Goal: Task Accomplishment & Management: Use online tool/utility

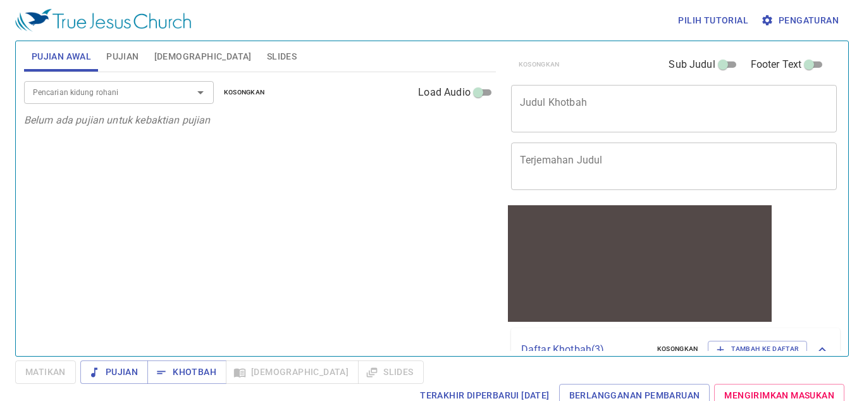
click at [364, 161] on div "Pencarian kidung rohani Pencarian kidung rohani Kosongkan Load Audio Belum ada …" at bounding box center [260, 208] width 472 height 273
click at [267, 62] on span "Slides" at bounding box center [282, 57] width 30 height 16
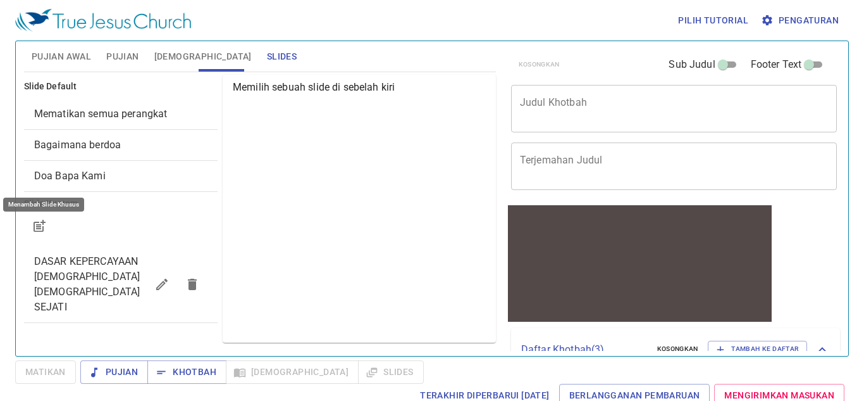
click at [41, 220] on icon "button" at bounding box center [39, 225] width 15 height 15
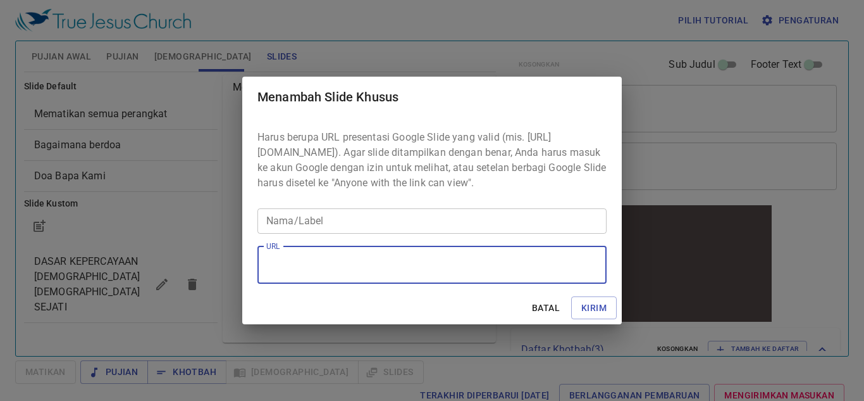
click at [342, 270] on textarea "URL" at bounding box center [432, 264] width 332 height 24
paste textarea "https://docs.google.com/presentation/d/1nxK3ePlAuv5I12p4Wt3w9OTRz31PEqVr/edit?s…"
type textarea "https://docs.google.com/presentation/d/1nxK3ePlAuv5I12p4Wt3w9OTRz31PEqVr/edit?s…"
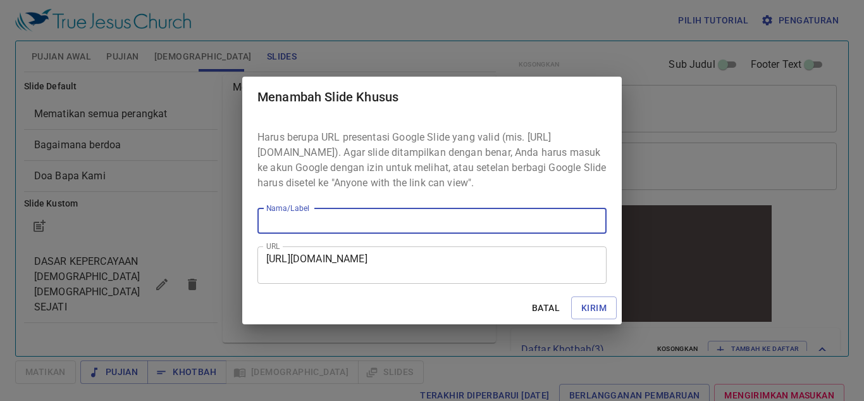
click at [440, 228] on input "Nama/Label" at bounding box center [432, 220] width 349 height 25
type input "kotbah"
click at [604, 312] on span "Kirim" at bounding box center [594, 308] width 25 height 16
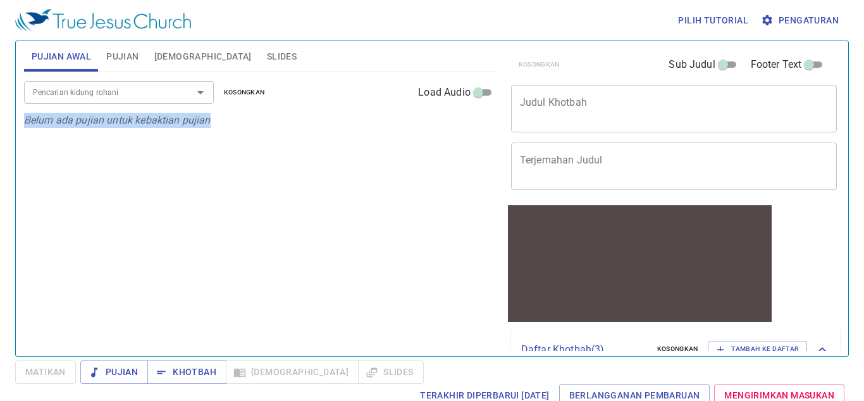
drag, startPoint x: 23, startPoint y: 116, endPoint x: 244, endPoint y: 127, distance: 221.1
click at [244, 127] on p "Belum ada pujian untuk kebaktian pujian" at bounding box center [260, 120] width 472 height 15
click at [236, 127] on div at bounding box center [236, 127] width 0 height 0
click at [354, 400] on div "Close" at bounding box center [432, 401] width 864 height 0
click at [481, 99] on input "Load Audio" at bounding box center [479, 94] width 46 height 15
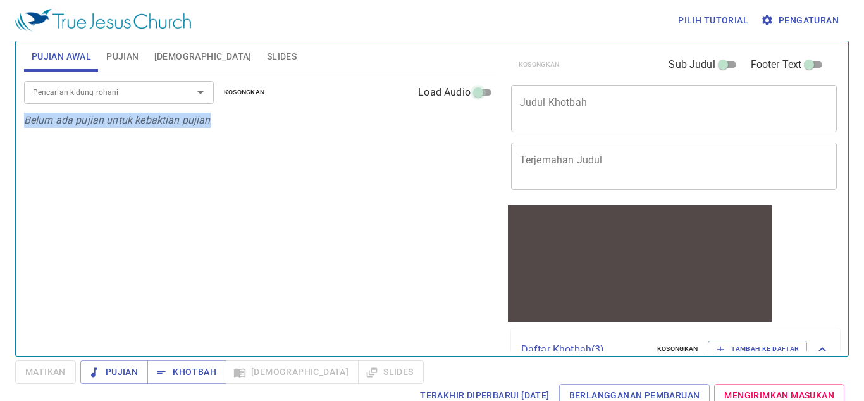
checkbox input "true"
click at [473, 96] on div at bounding box center [473, 96] width 0 height 0
click at [304, 116] on p "Belum ada pujian untuk kebaktian pujian" at bounding box center [260, 120] width 472 height 15
click at [332, 127] on p "Belum ada pujian untuk kebaktian pujian" at bounding box center [260, 120] width 472 height 15
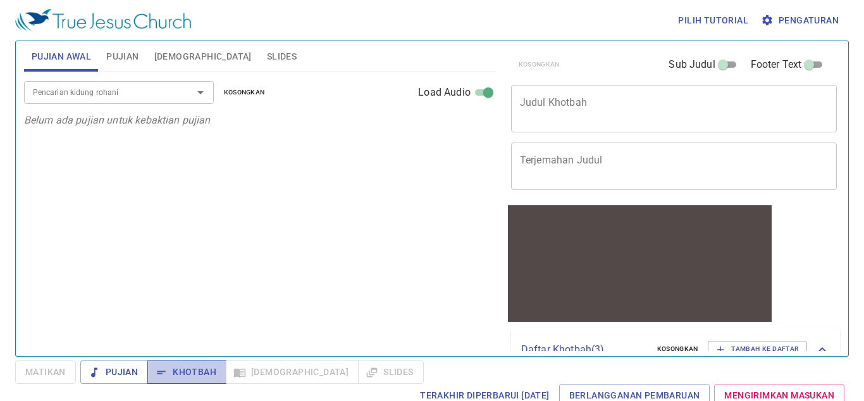
click at [187, 377] on span "Khotbah" at bounding box center [187, 372] width 59 height 16
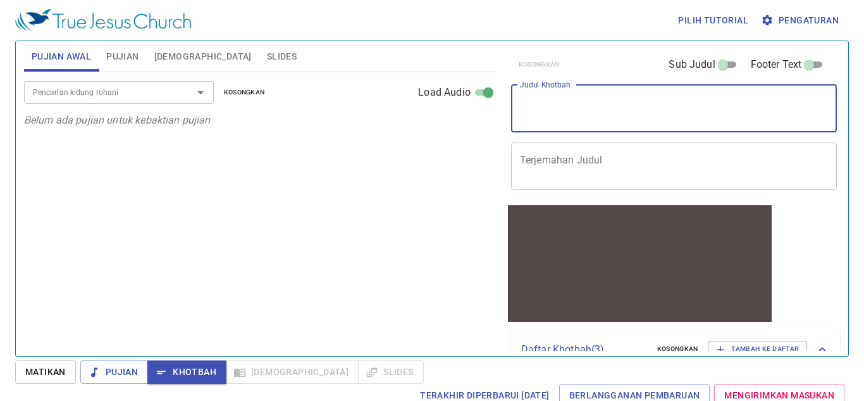
click at [663, 110] on textarea "Judul Khotbah" at bounding box center [674, 108] width 309 height 24
paste textarea "“Perbedaan [PERSON_NAME] [PERSON_NAME] Palsu”"
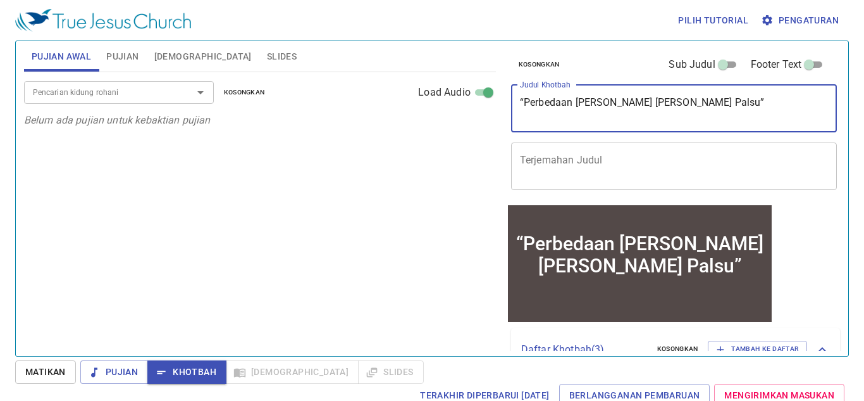
type textarea "“Perbedaan [PERSON_NAME] [PERSON_NAME] Palsu”"
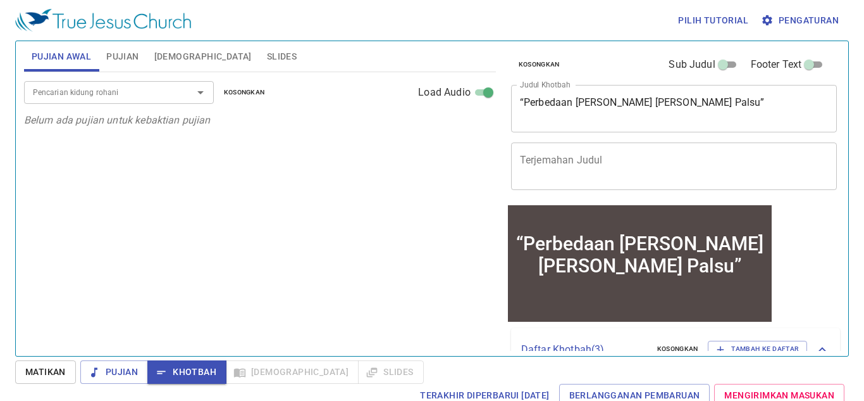
click at [614, 152] on div "x Terjemahan Judul" at bounding box center [674, 165] width 327 height 47
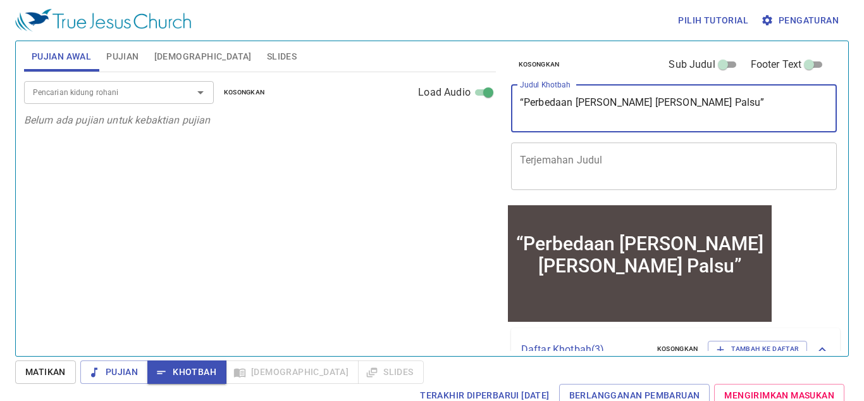
drag, startPoint x: 520, startPoint y: 103, endPoint x: 744, endPoint y: 82, distance: 225.0
click at [744, 82] on div "Kosongkan Sub Judul Footer Text Judul Khotbah “Perbedaan Nabi Benar dan Nabi Pa…" at bounding box center [673, 122] width 334 height 162
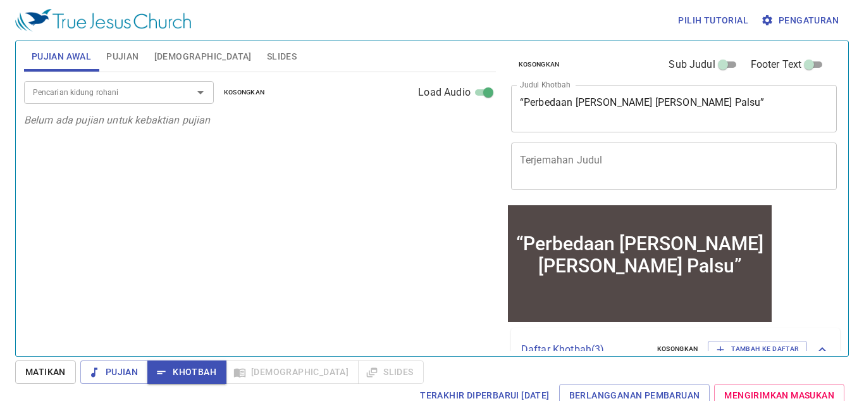
click at [568, 151] on div "x Terjemahan Judul" at bounding box center [674, 165] width 327 height 47
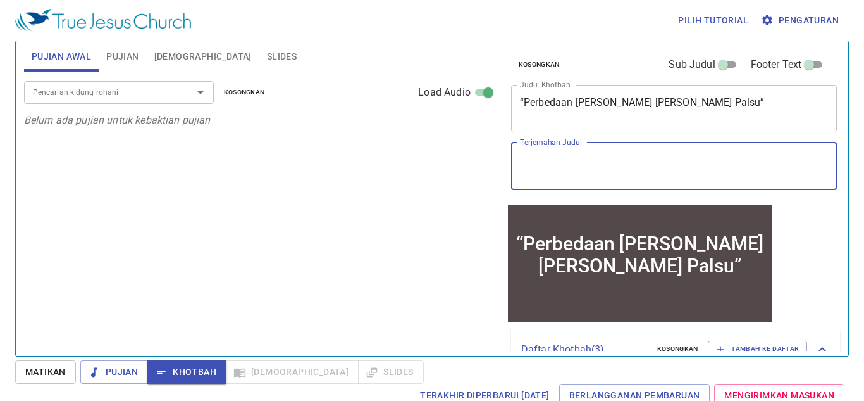
paste textarea ""The Difference Between True [DEMOGRAPHIC_DATA] and False [DEMOGRAPHIC_DATA]""
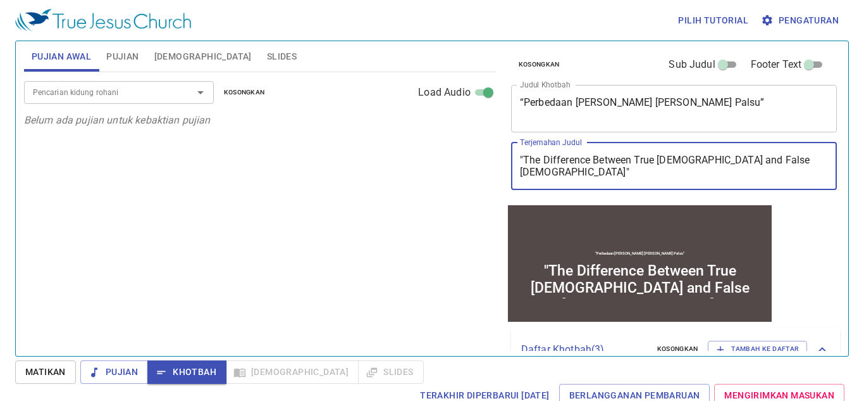
type textarea ""The Difference Between True [DEMOGRAPHIC_DATA] and False [DEMOGRAPHIC_DATA]""
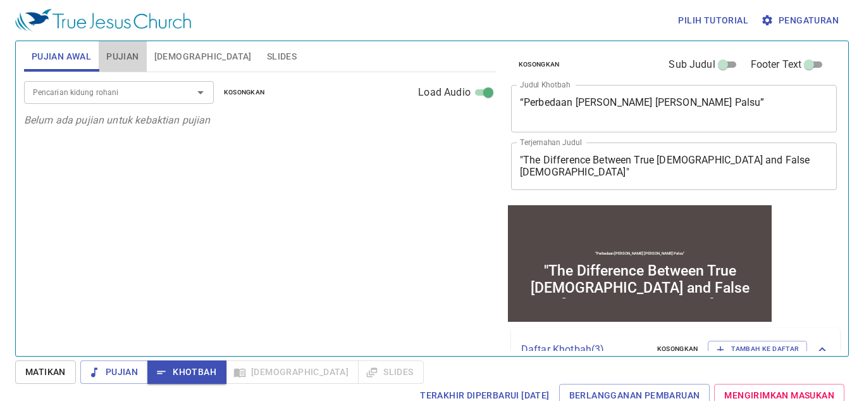
click at [136, 54] on span "Pujian" at bounding box center [122, 57] width 32 height 16
click at [168, 99] on input "Pencarian kidung rohani" at bounding box center [100, 92] width 145 height 15
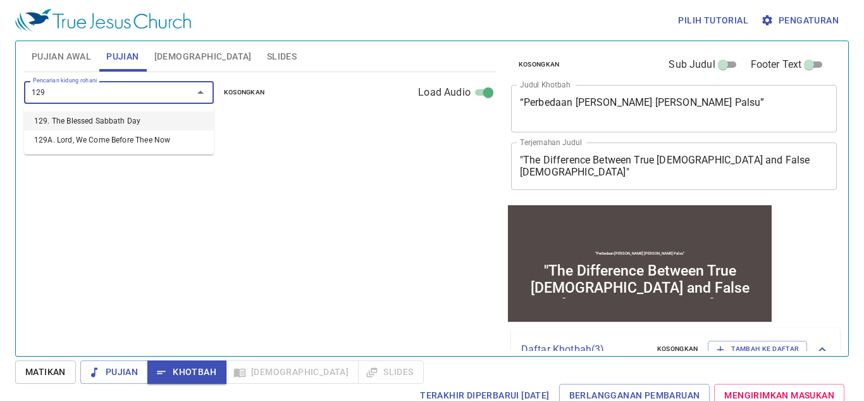
type input "129. The Blessed Sabbath Day"
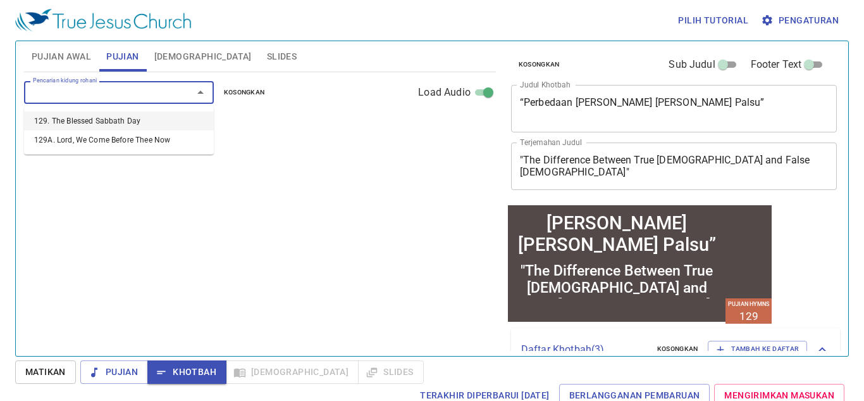
select select "1"
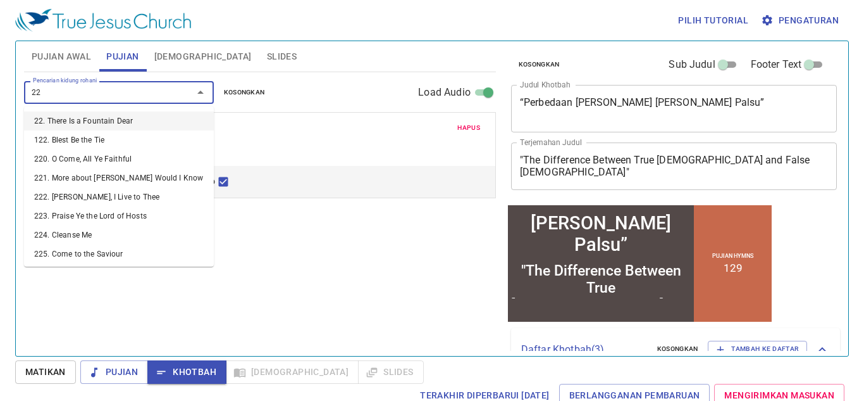
type input "227"
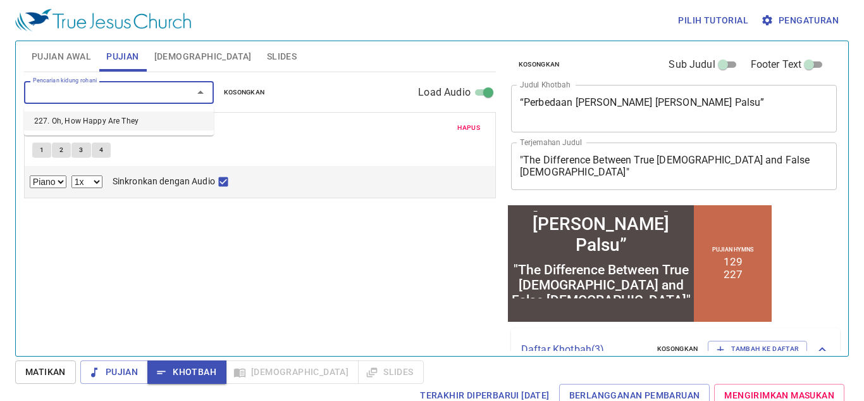
select select "1"
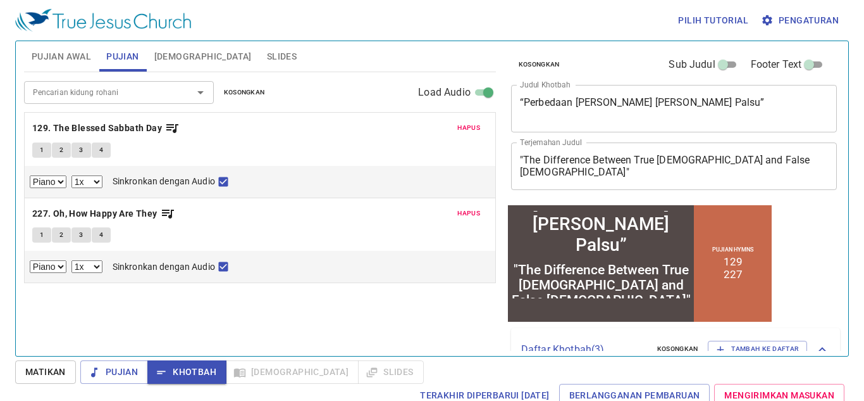
click at [52, 182] on select "Piano" at bounding box center [48, 181] width 37 height 13
click at [173, 130] on icon "button" at bounding box center [172, 128] width 12 height 9
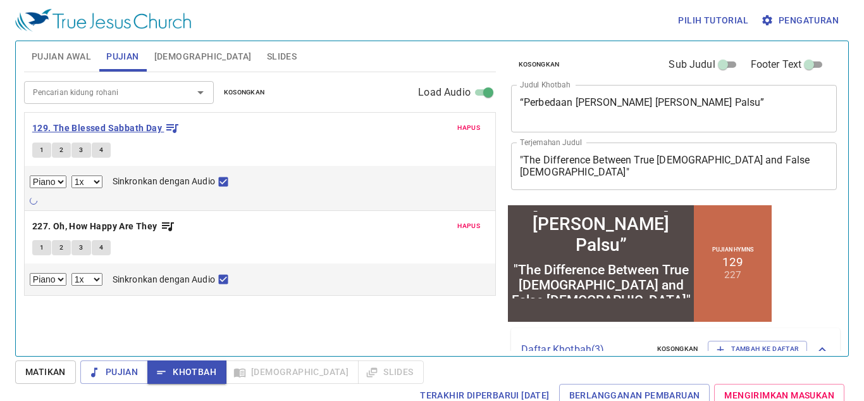
click at [171, 132] on icon "button" at bounding box center [172, 127] width 15 height 15
click at [127, 220] on b "227. Oh, How Happy Are They" at bounding box center [94, 226] width 125 height 16
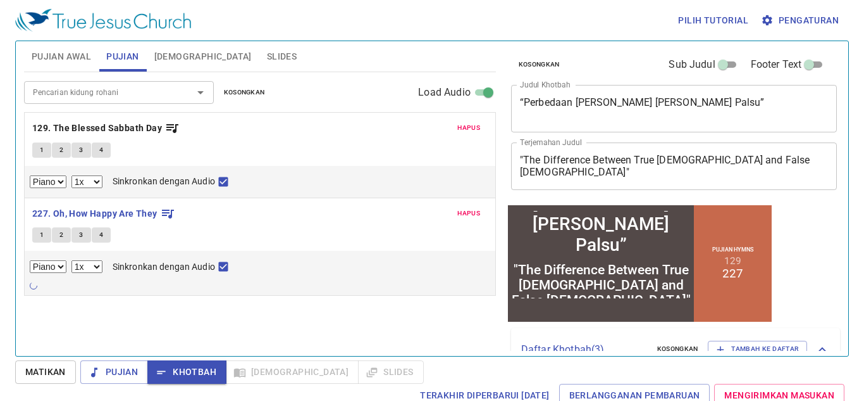
click at [489, 91] on input "Load Audio" at bounding box center [489, 94] width 46 height 15
checkbox input "false"
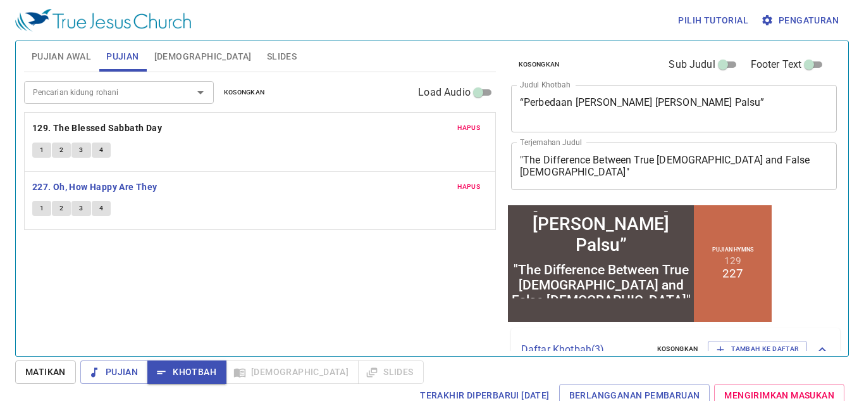
click at [50, 367] on span "Matikan" at bounding box center [45, 372] width 41 height 16
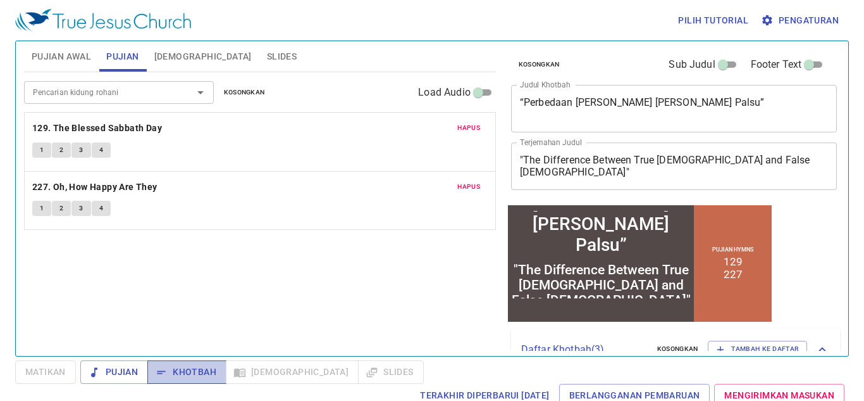
click at [195, 374] on span "Khotbah" at bounding box center [187, 372] width 59 height 16
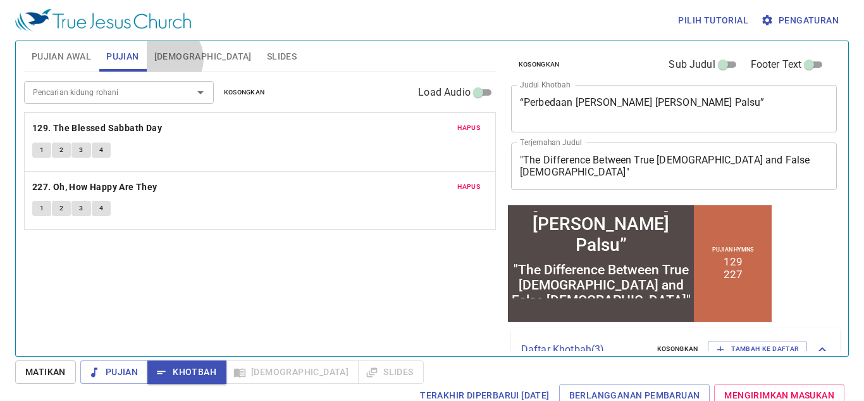
click at [167, 59] on span "[DEMOGRAPHIC_DATA]" at bounding box center [202, 57] width 97 height 16
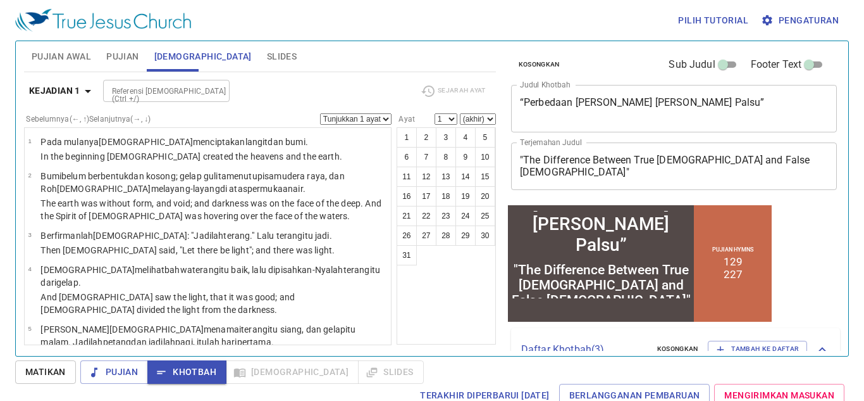
click at [166, 91] on input "Referensi [DEMOGRAPHIC_DATA] (Ctrl +/)" at bounding box center [156, 91] width 98 height 15
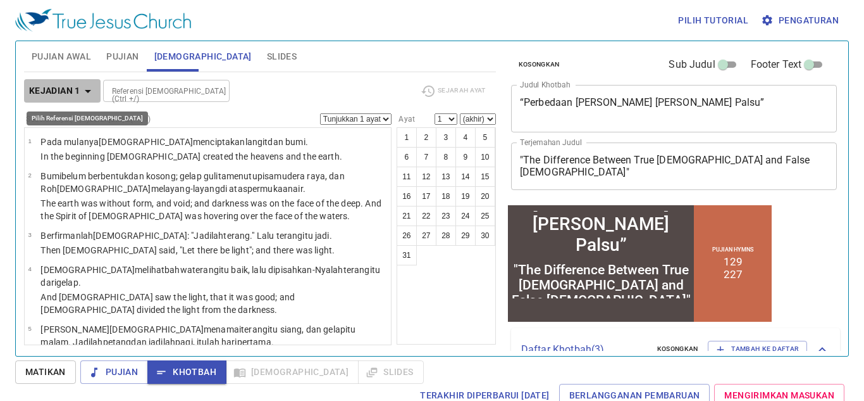
click at [78, 94] on b "Kejadian 1" at bounding box center [54, 91] width 51 height 16
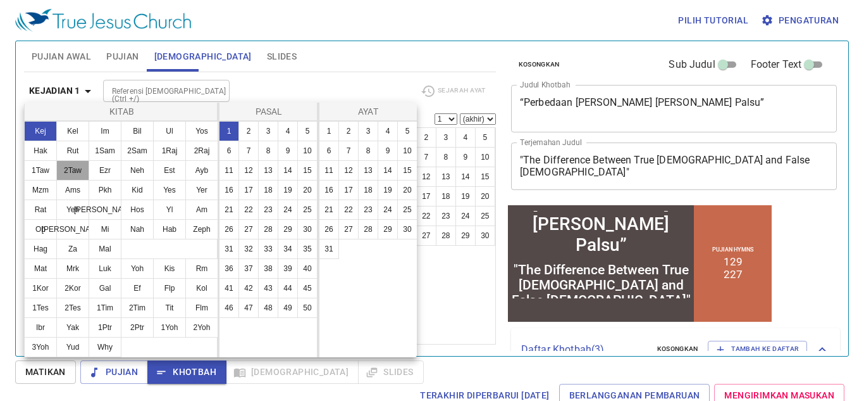
click at [80, 169] on button "2Taw" at bounding box center [72, 170] width 33 height 20
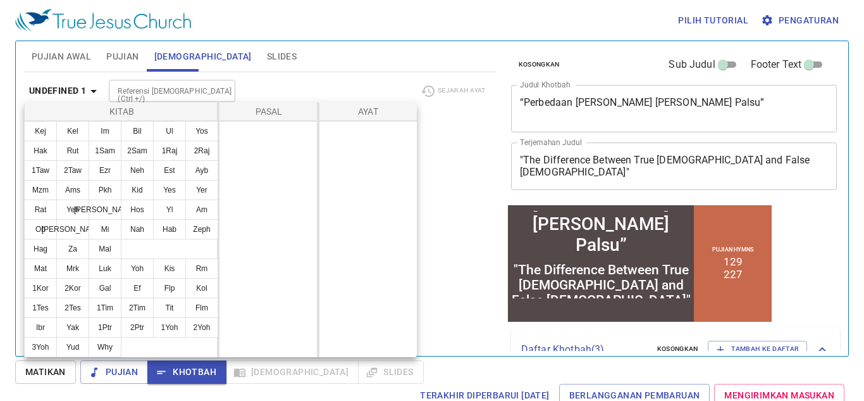
click at [131, 86] on div at bounding box center [432, 200] width 864 height 401
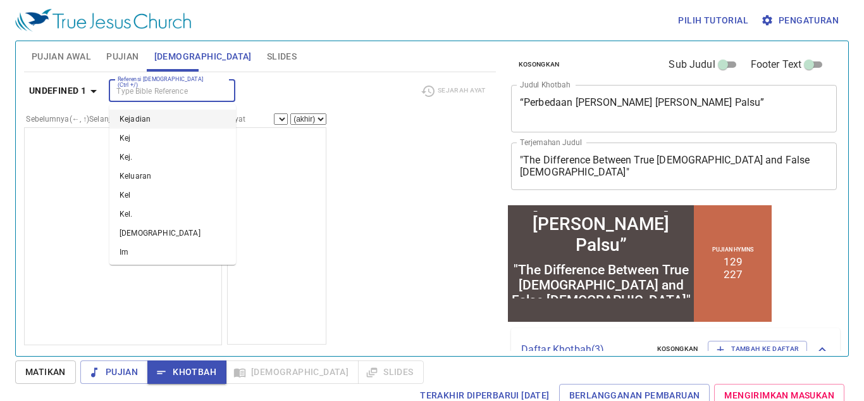
click at [131, 88] on input "Referensi [DEMOGRAPHIC_DATA] (Ctrl +/)" at bounding box center [162, 91] width 98 height 15
type input "2 taw"
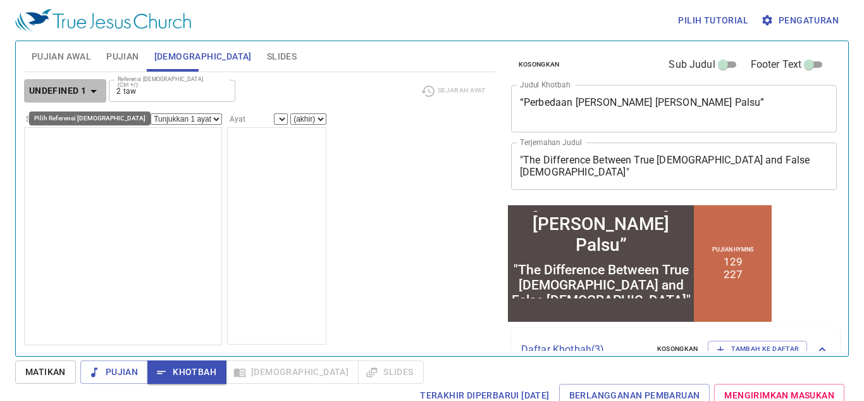
click at [84, 94] on b "undefined 1" at bounding box center [57, 91] width 57 height 16
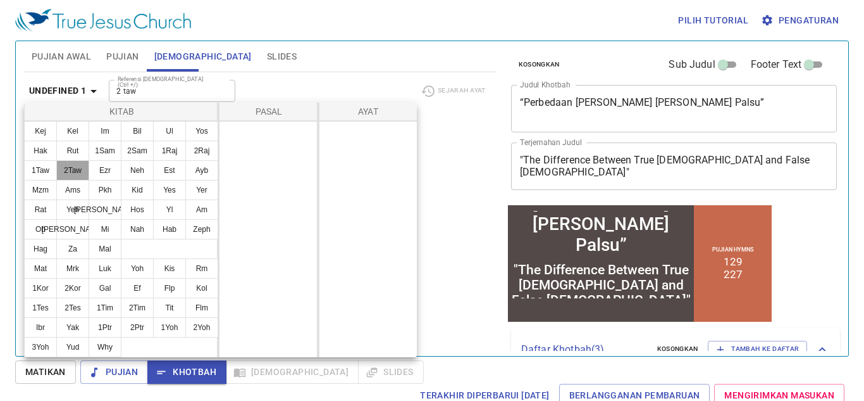
click at [75, 166] on button "2Taw" at bounding box center [72, 170] width 33 height 20
click at [39, 170] on button "1Taw" at bounding box center [40, 170] width 33 height 20
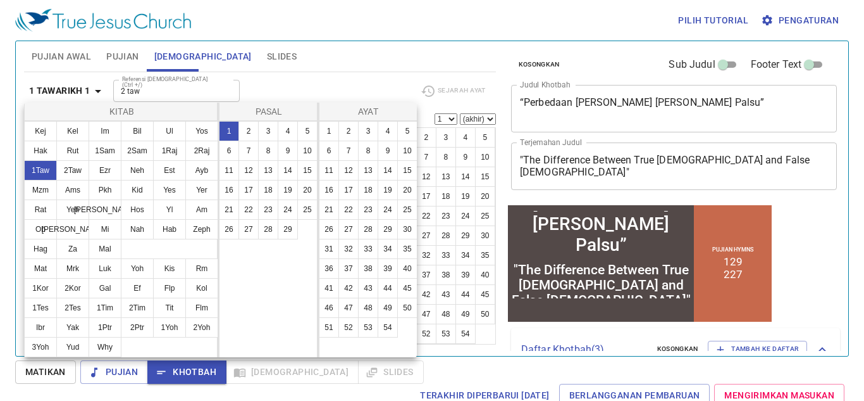
click at [62, 61] on div at bounding box center [432, 200] width 864 height 401
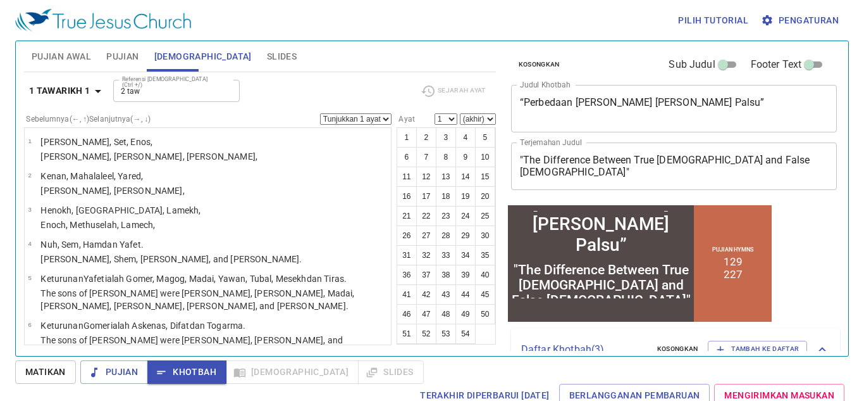
click at [62, 59] on span "Pujian Awal" at bounding box center [61, 57] width 59 height 16
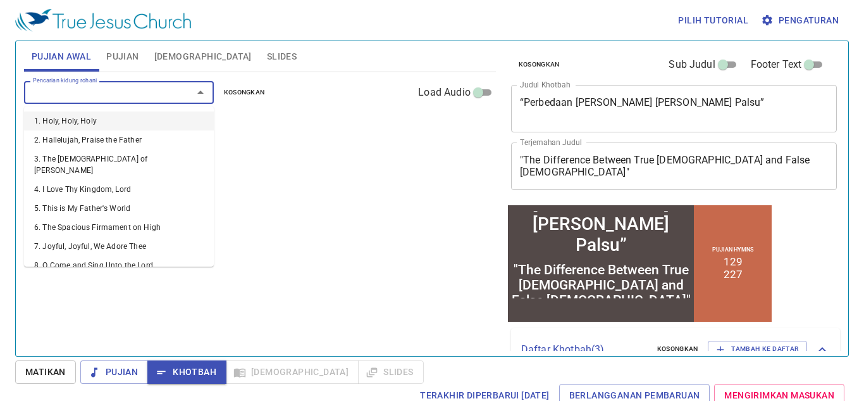
click at [119, 92] on input "Pencarian kidung rohani" at bounding box center [100, 92] width 145 height 15
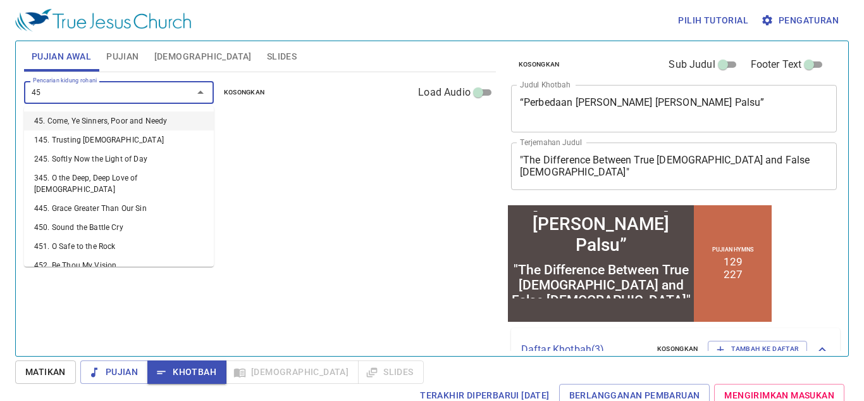
type input "452"
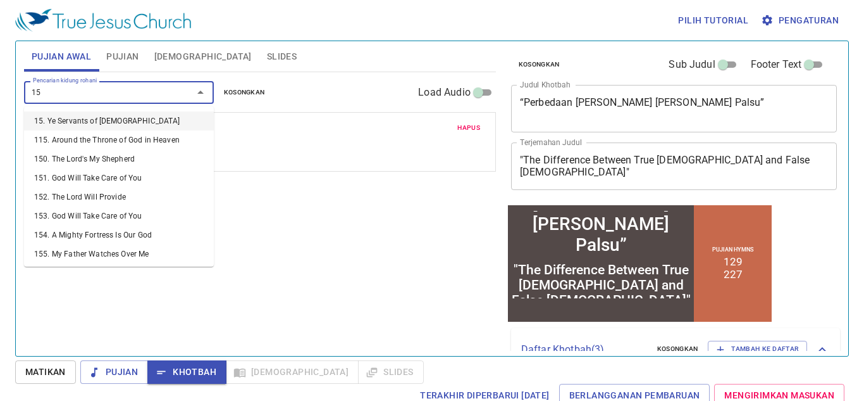
type input "152"
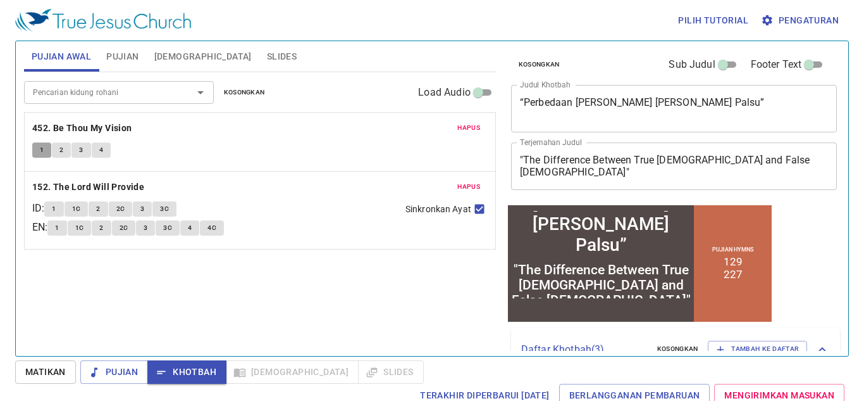
click at [41, 148] on span "1" at bounding box center [42, 149] width 4 height 11
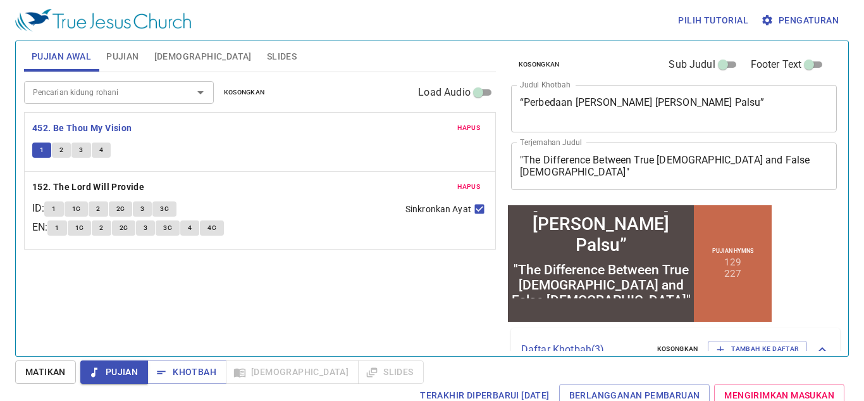
click at [60, 202] on button "1" at bounding box center [53, 208] width 19 height 15
click at [178, 376] on span "Khotbah" at bounding box center [187, 372] width 59 height 16
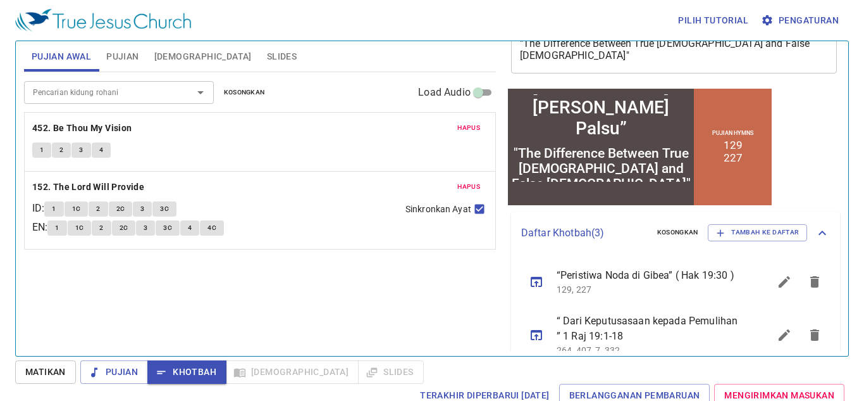
scroll to position [202, 0]
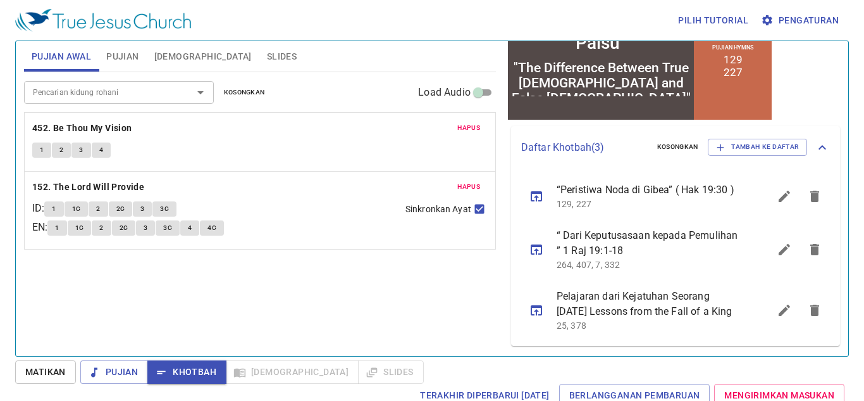
click at [201, 303] on div "Pencarian kidung rohani Pencarian kidung rohani Kosongkan Load Audio Hapus 452.…" at bounding box center [260, 208] width 472 height 273
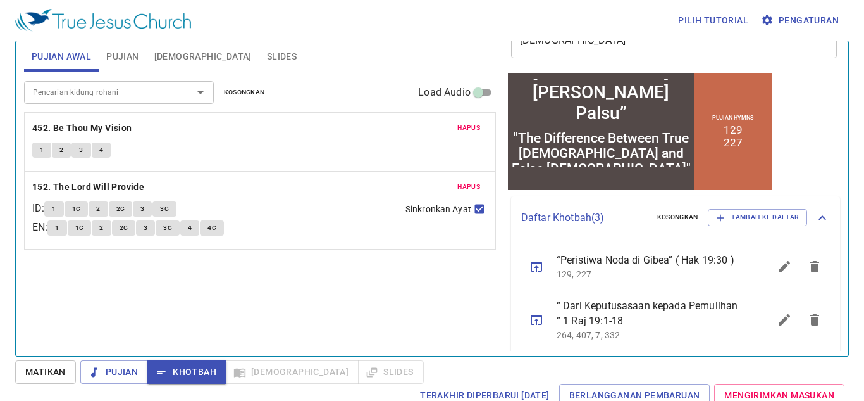
scroll to position [0, 0]
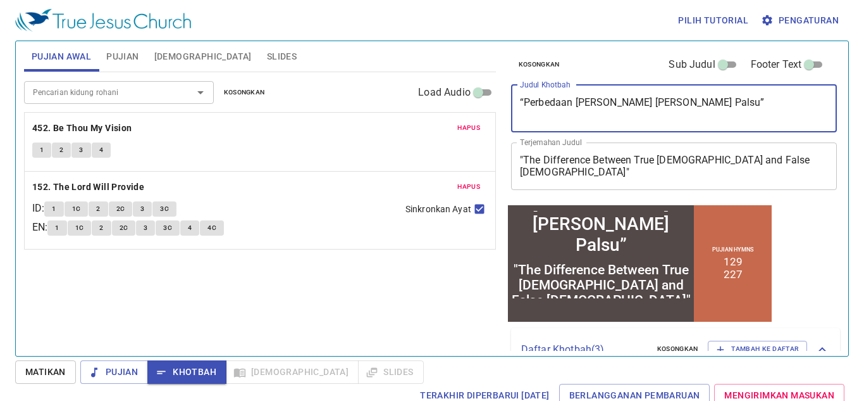
drag, startPoint x: 520, startPoint y: 102, endPoint x: 820, endPoint y: 102, distance: 300.0
click at [820, 102] on textarea "“Perbedaan [PERSON_NAME] [PERSON_NAME] Palsu”" at bounding box center [674, 108] width 309 height 24
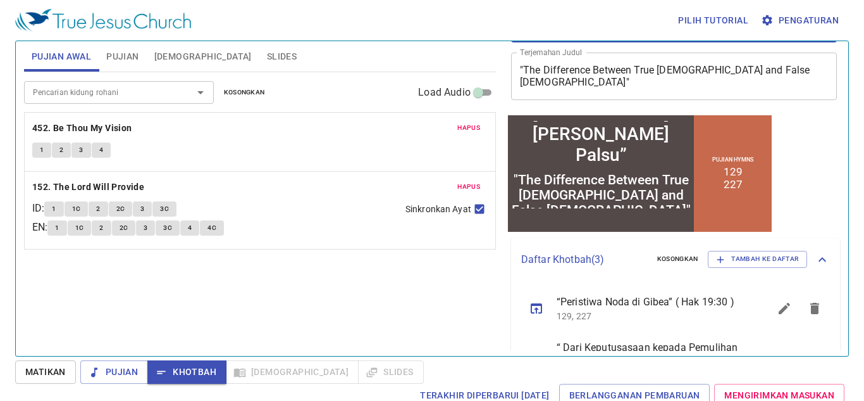
scroll to position [202, 0]
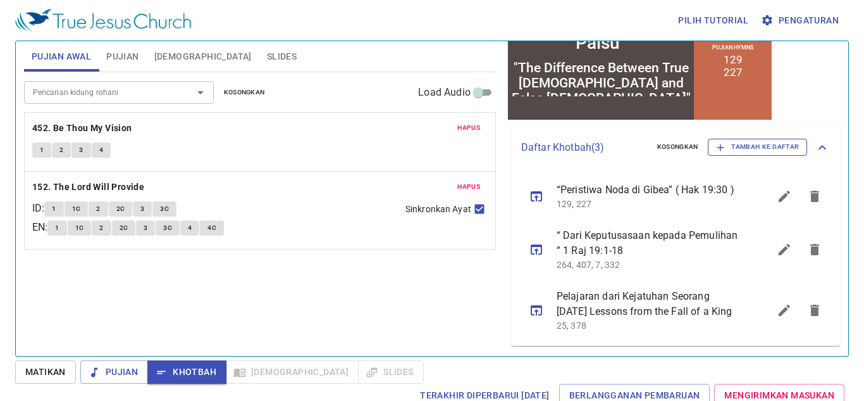
click at [769, 145] on span "Tambah ke Daftar" at bounding box center [757, 146] width 83 height 11
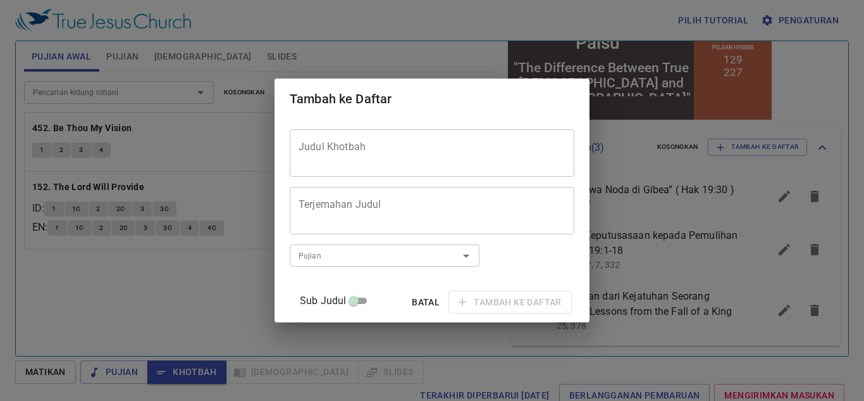
click at [346, 137] on div "Judul Khotbah" at bounding box center [432, 152] width 285 height 47
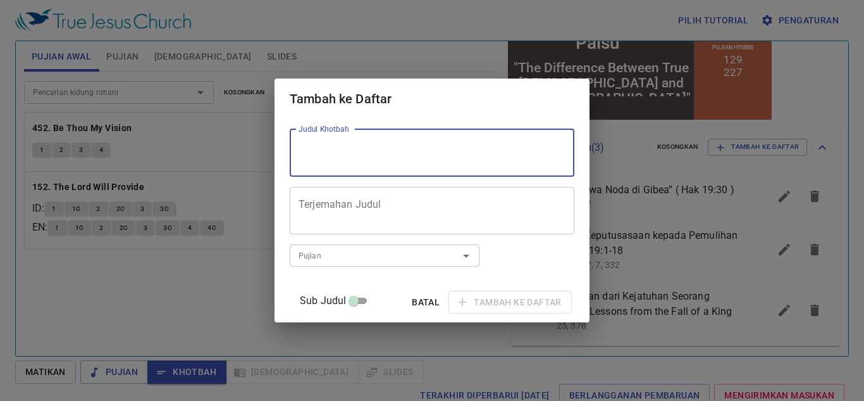
paste textarea "“Perbedaan [PERSON_NAME] [PERSON_NAME] Palsu”"
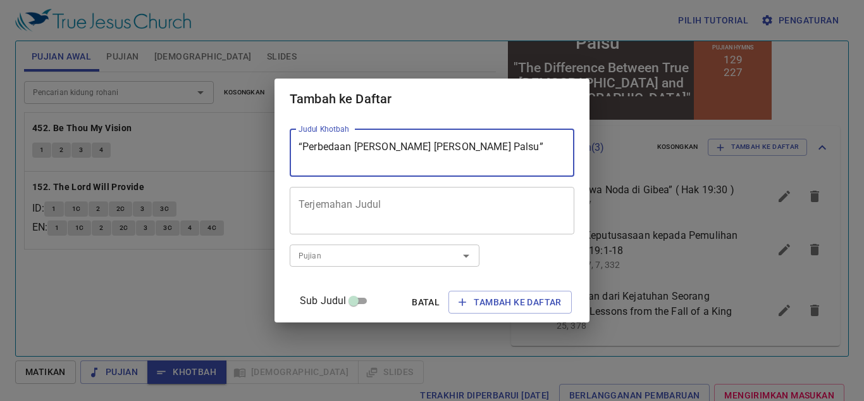
click at [466, 256] on div at bounding box center [457, 256] width 33 height 18
type textarea "“Perbedaan [PERSON_NAME] [PERSON_NAME] Palsu”"
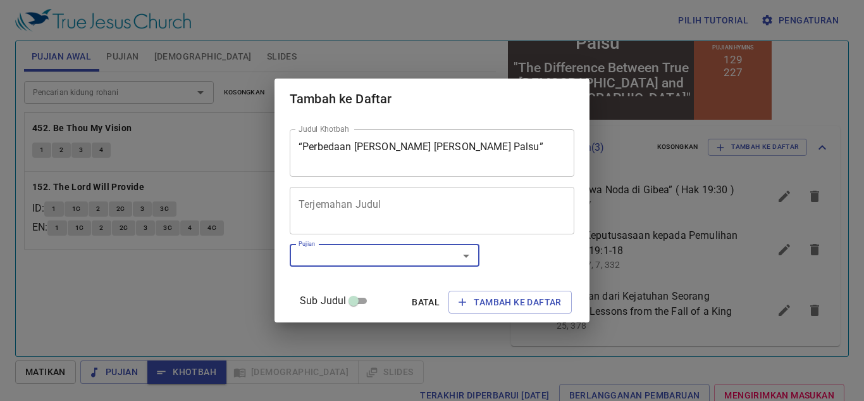
click at [474, 259] on icon "Open" at bounding box center [466, 255] width 15 height 15
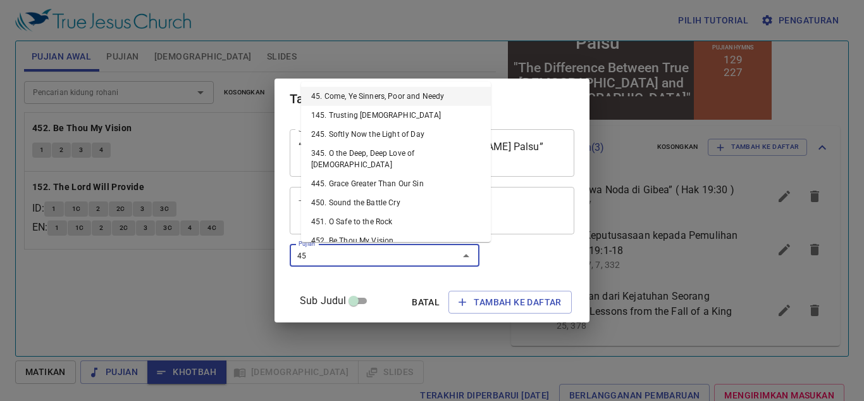
type input "452"
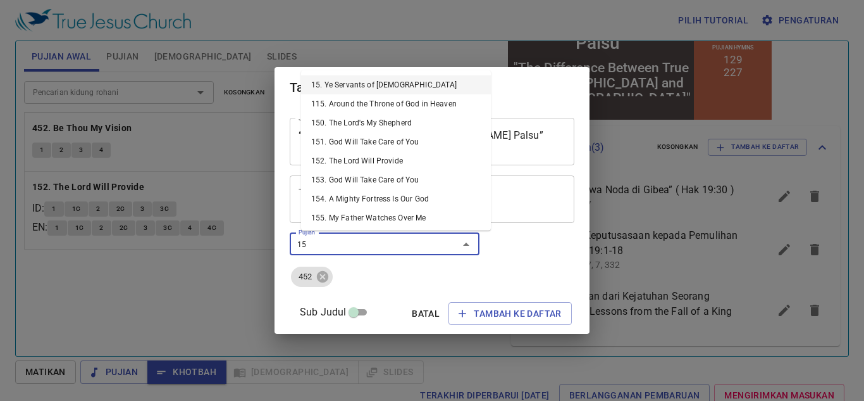
type input "152"
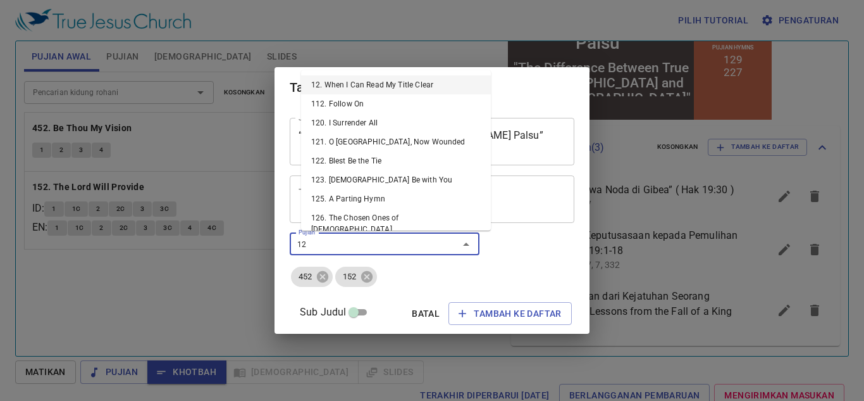
type input "129"
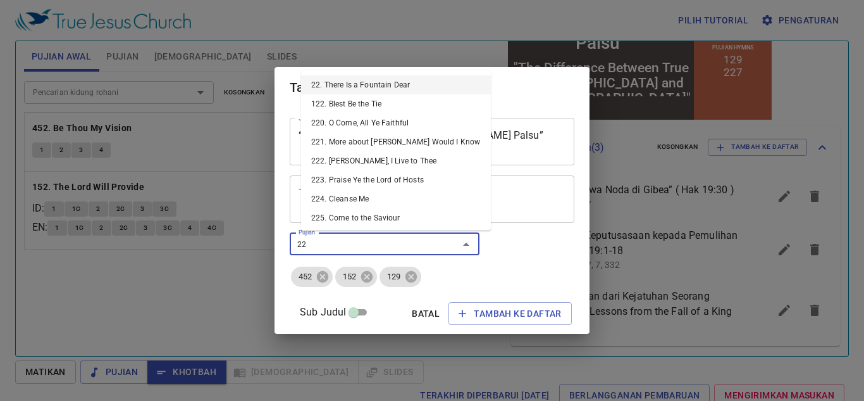
type input "227"
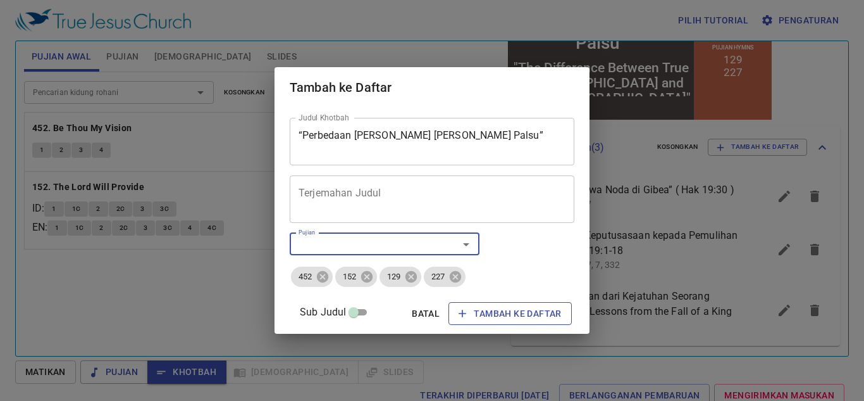
click at [513, 315] on span "Tambah ke Daftar" at bounding box center [510, 314] width 103 height 16
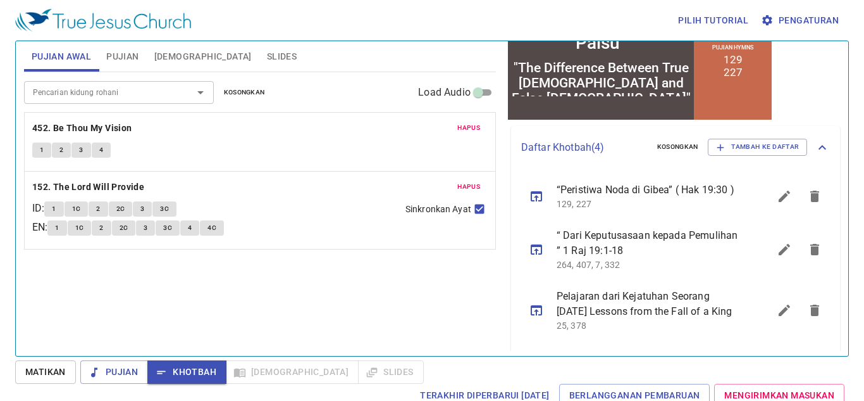
click at [388, 302] on div "Pencarian kidung rohani Pencarian kidung rohani Kosongkan Load Audio Hapus 452.…" at bounding box center [260, 208] width 472 height 273
click at [223, 235] on div "1 1C 2 2C 3 3C 4 4C" at bounding box center [221, 229] width 348 height 18
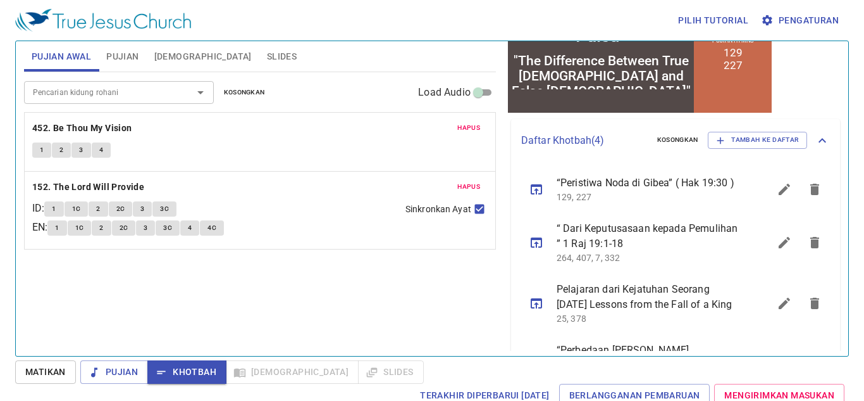
scroll to position [215, 0]
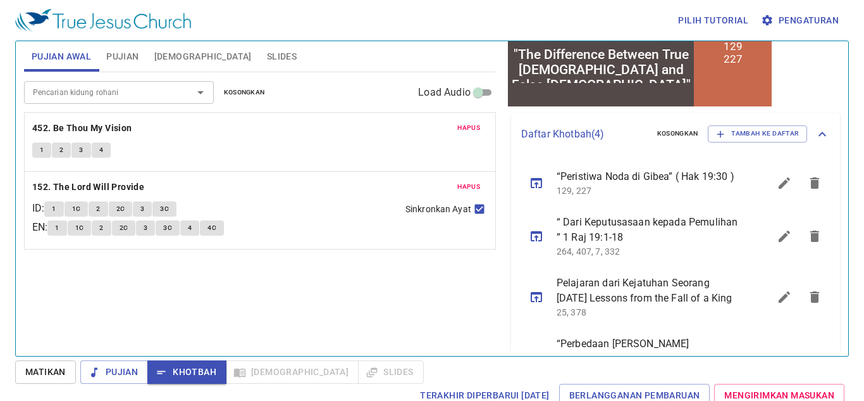
click at [428, 287] on div "Pencarian kidung rohani Pencarian kidung rohani Kosongkan Load Audio Hapus 452.…" at bounding box center [260, 208] width 472 height 273
click at [37, 152] on button "1" at bounding box center [41, 149] width 19 height 15
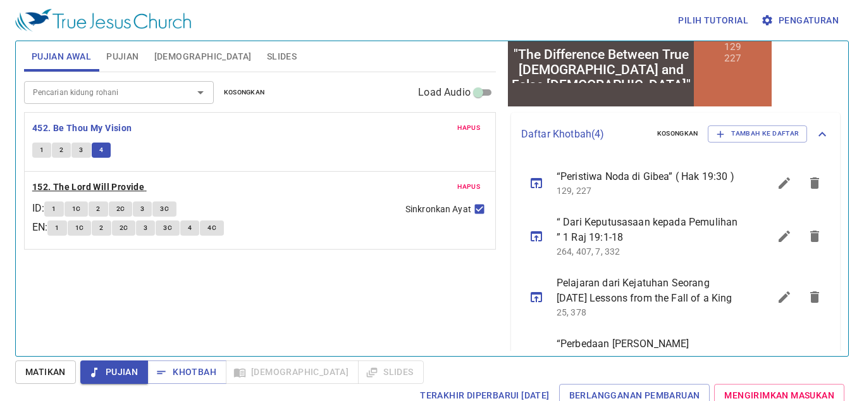
click at [125, 187] on b "152. The Lord Will Provide" at bounding box center [88, 187] width 112 height 16
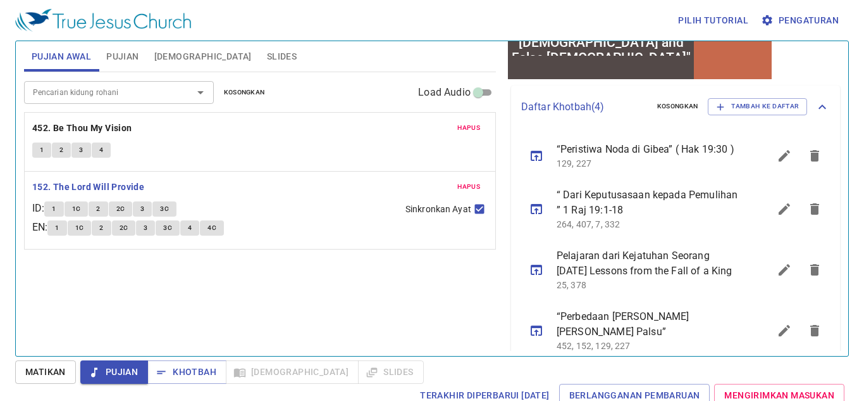
scroll to position [241, 0]
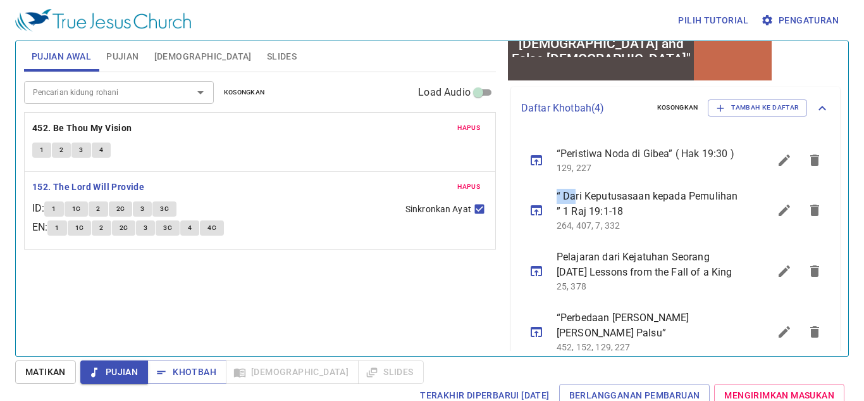
drag, startPoint x: 581, startPoint y: 137, endPoint x: 573, endPoint y: 142, distance: 9.1
click at [573, 142] on ul "“Peristiwa Noda di Gibea” ( Hak 19:30 ) 129, 227 “ Dari Keputusasaan kepada Pem…" at bounding box center [675, 248] width 329 height 238
click at [371, 139] on div "Hapus 452. Be Thou My Vision 1 2 3 4" at bounding box center [260, 142] width 471 height 58
click at [54, 208] on button "1" at bounding box center [53, 208] width 19 height 15
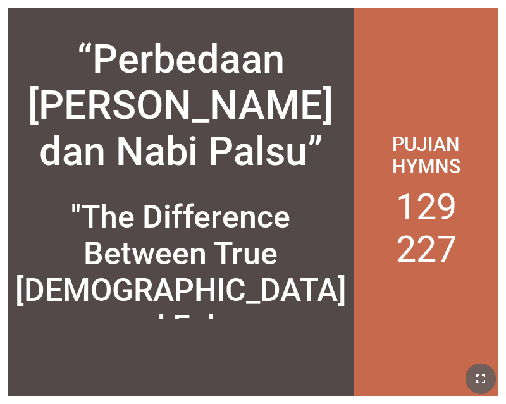
click at [478, 374] on icon "button" at bounding box center [480, 378] width 15 height 15
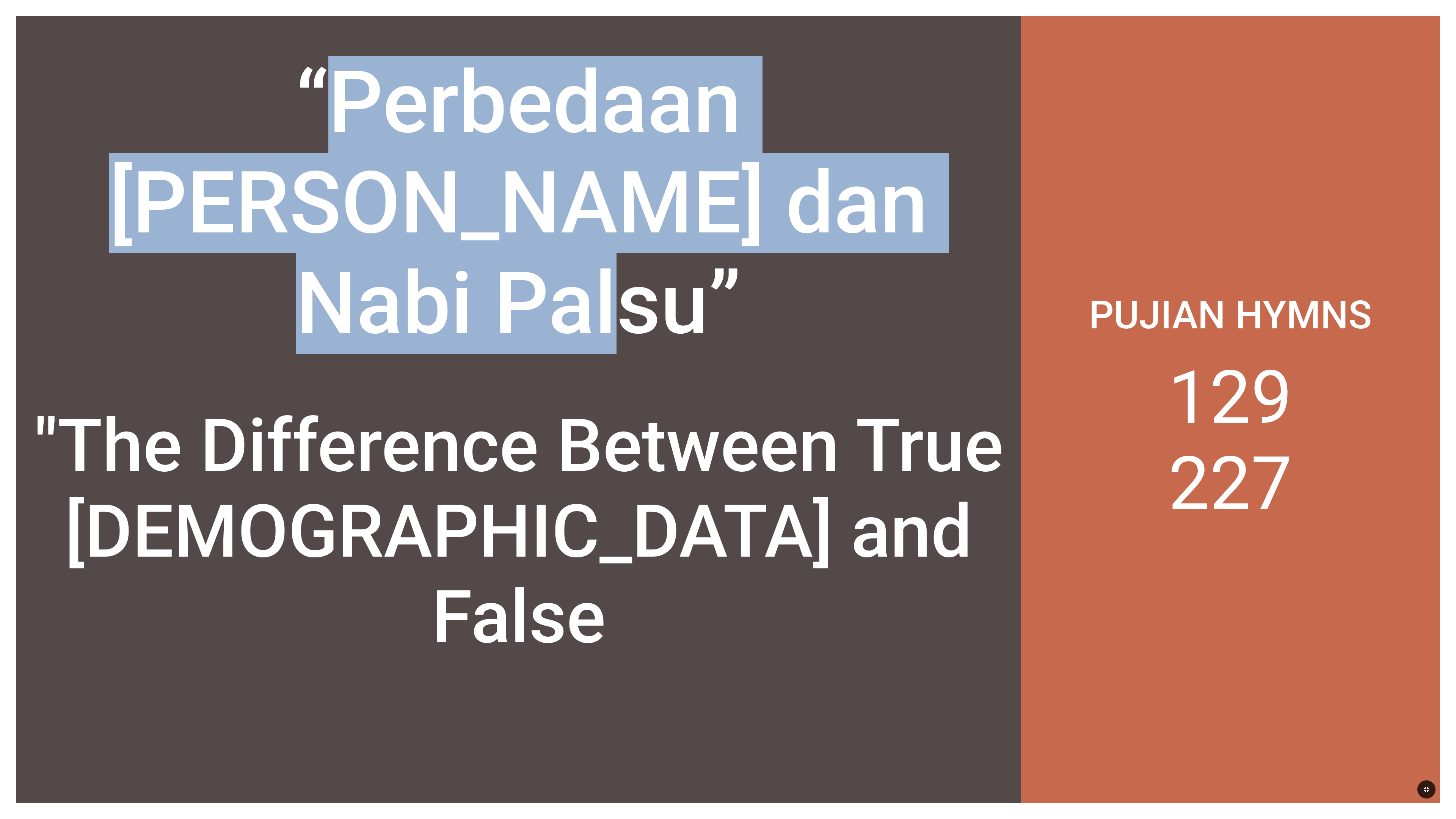
drag, startPoint x: 111, startPoint y: 222, endPoint x: 841, endPoint y: 316, distance: 736.0
click at [303, 242] on div "“Perbedaan [PERSON_NAME] [PERSON_NAME] Palsu”" at bounding box center [518, 203] width 972 height 301
click at [303, 242] on div at bounding box center [836, 354] width 0 height 0
click at [152, 0] on div at bounding box center [75, 0] width 152 height 0
click at [303, 0] on div "Close" at bounding box center [728, 0] width 1456 height 0
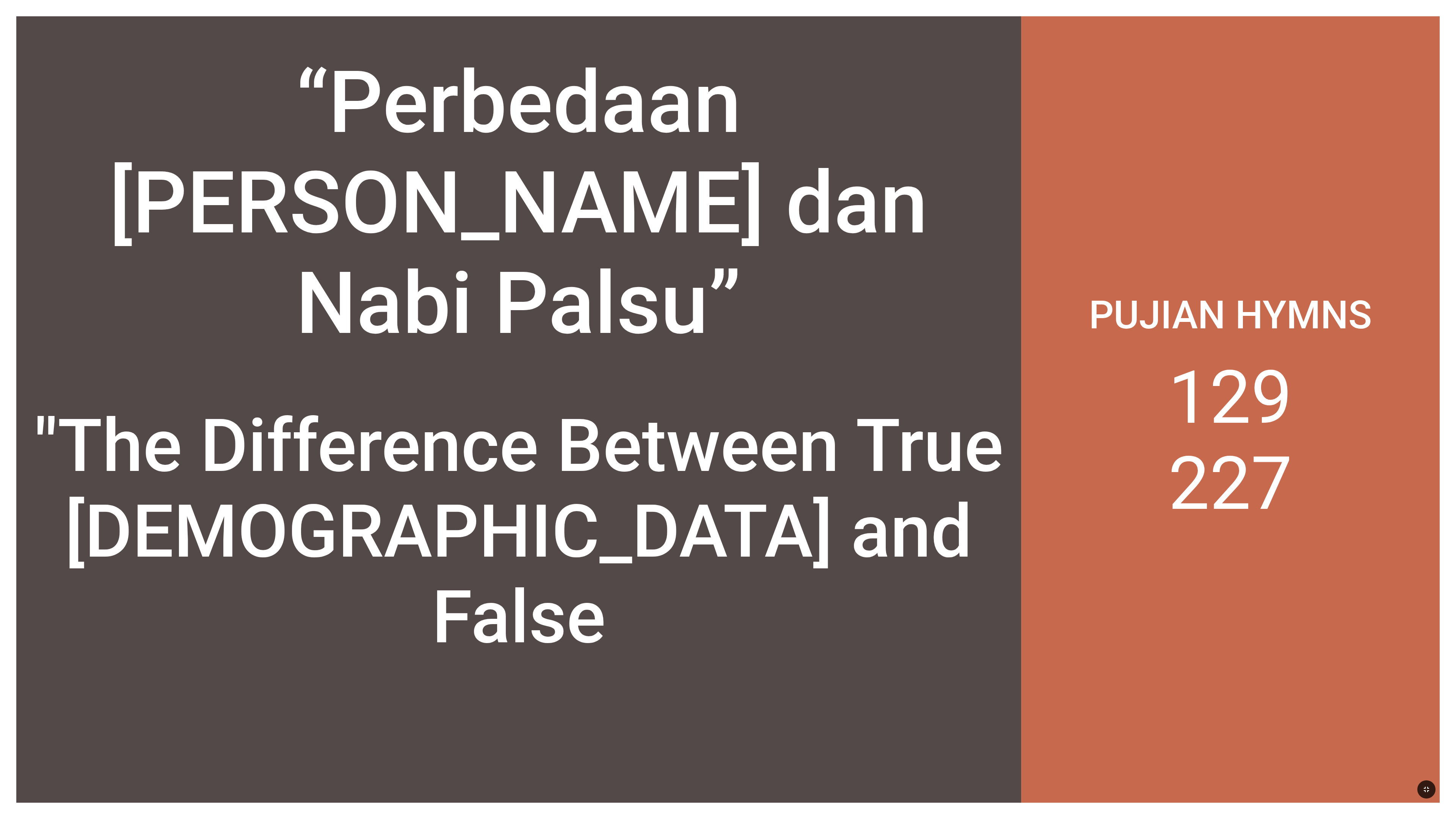
click at [98, 242] on div ""The Difference Between True [DEMOGRAPHIC_DATA] and False [DEMOGRAPHIC_DATA]"" at bounding box center [518, 507] width 1005 height 275
drag, startPoint x: 101, startPoint y: 200, endPoint x: 8, endPoint y: 219, distance: 94.9
click at [8, 219] on div "“Perbedaan Nabi Benar dan Nabi Palsu” “Perbedaan Nabi Benar dan Nabi Palsu” "Th…" at bounding box center [728, 409] width 1456 height 819
click at [29, 242] on div "“Perbedaan [PERSON_NAME] [PERSON_NAME] Palsu”" at bounding box center [518, 213] width 1005 height 315
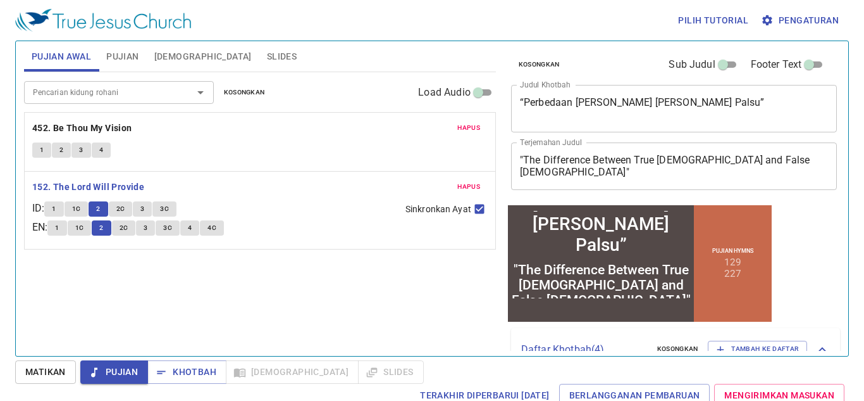
scroll to position [241, 0]
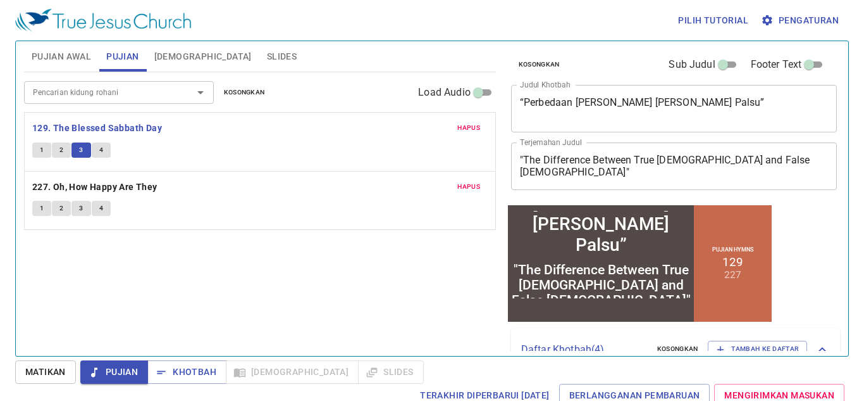
click at [99, 156] on button "4" at bounding box center [101, 149] width 19 height 15
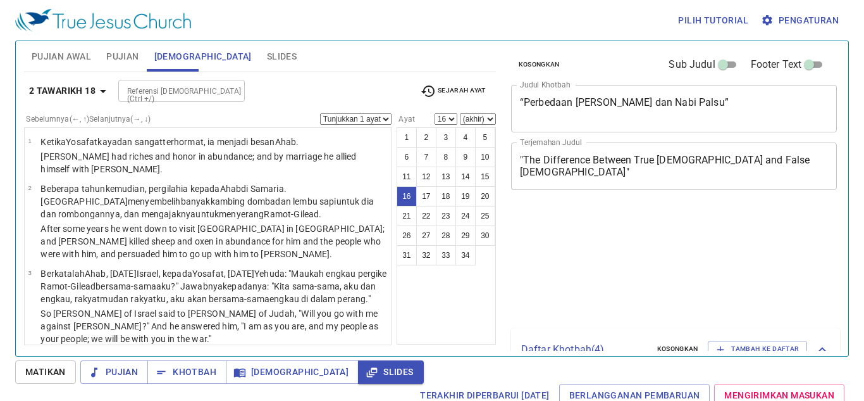
select select "16"
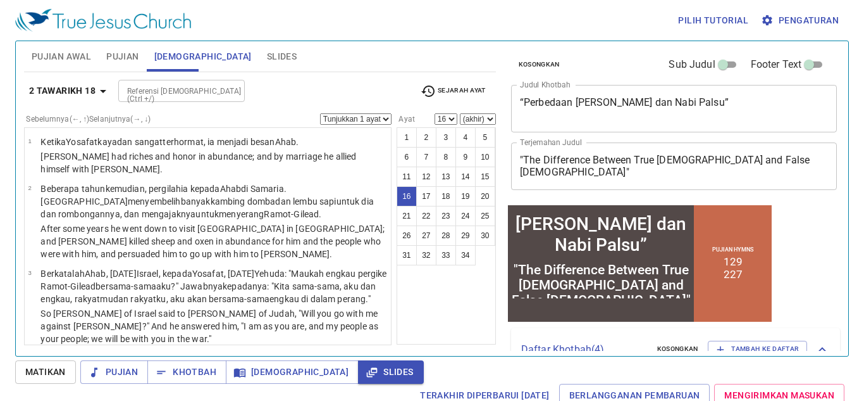
scroll to position [247, 0]
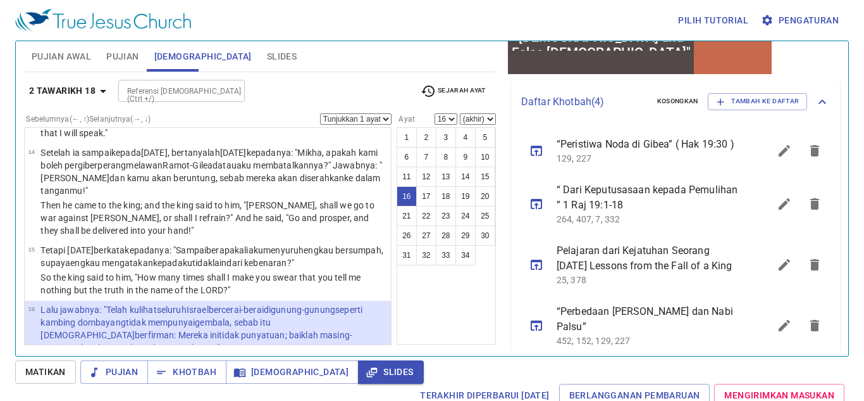
click at [411, 36] on div "Pilih tutorial Pengaturan" at bounding box center [429, 20] width 829 height 41
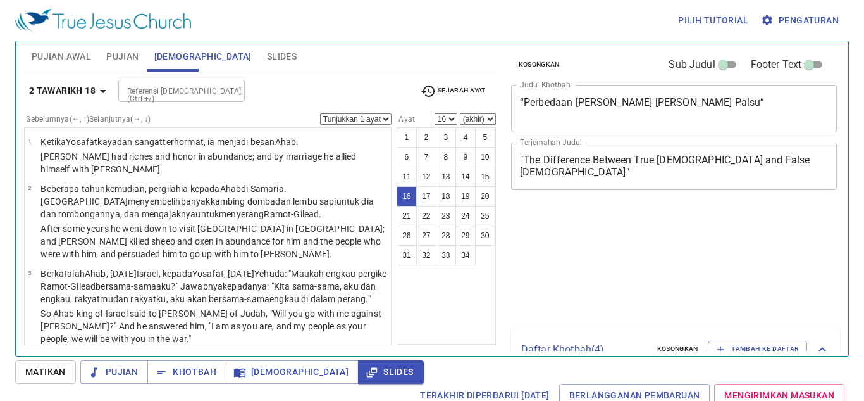
select select "16"
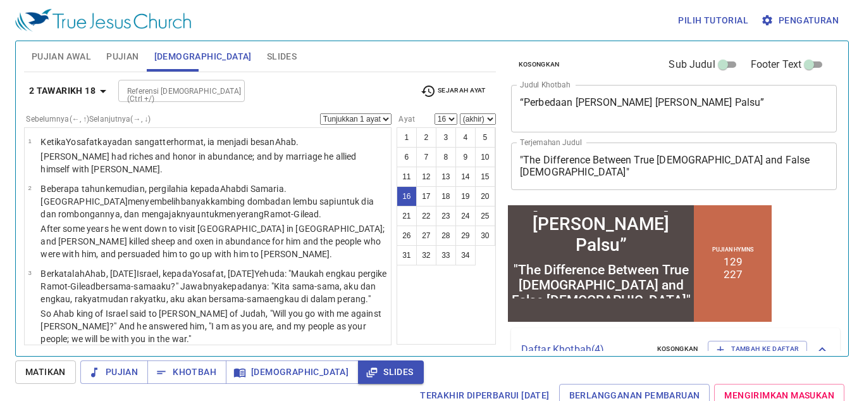
scroll to position [247, 0]
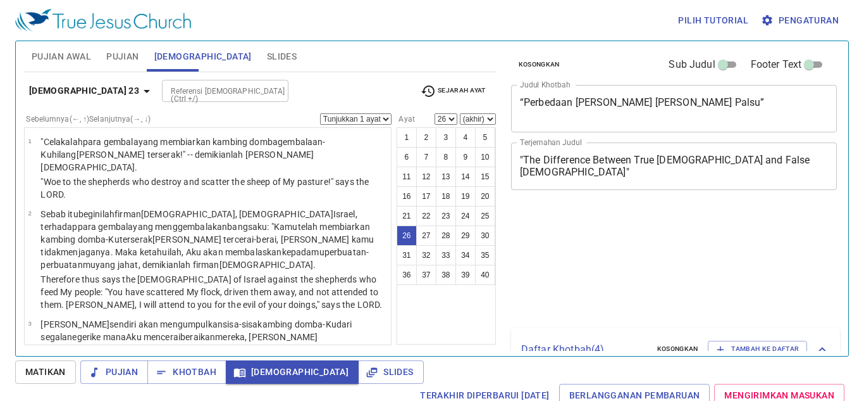
select select "26"
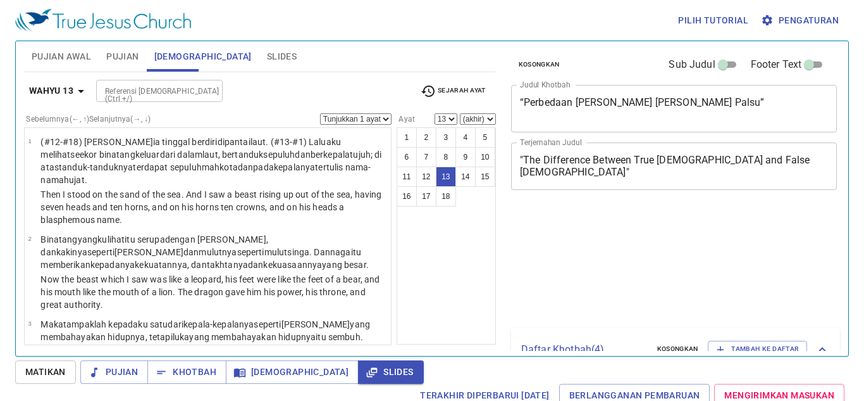
select select "13"
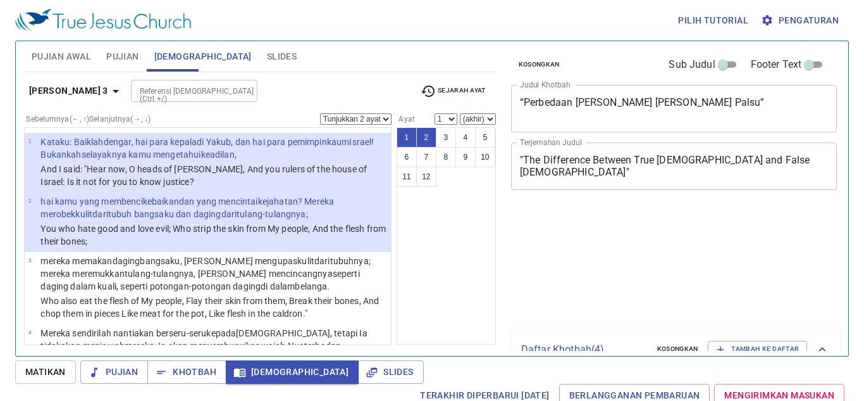
select select "2"
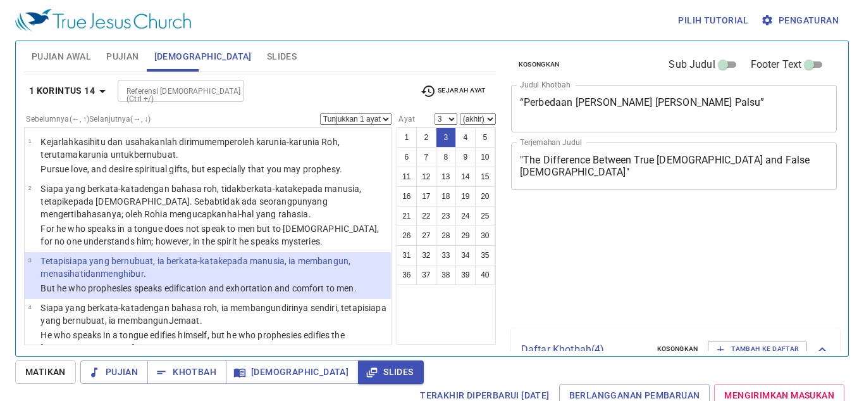
select select "3"
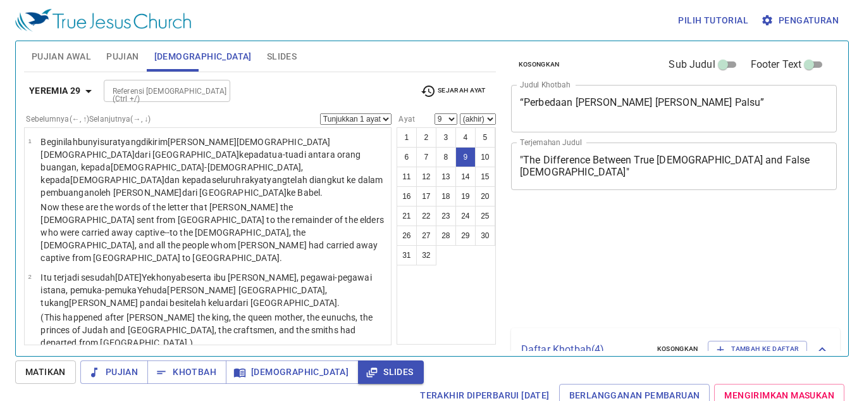
select select "9"
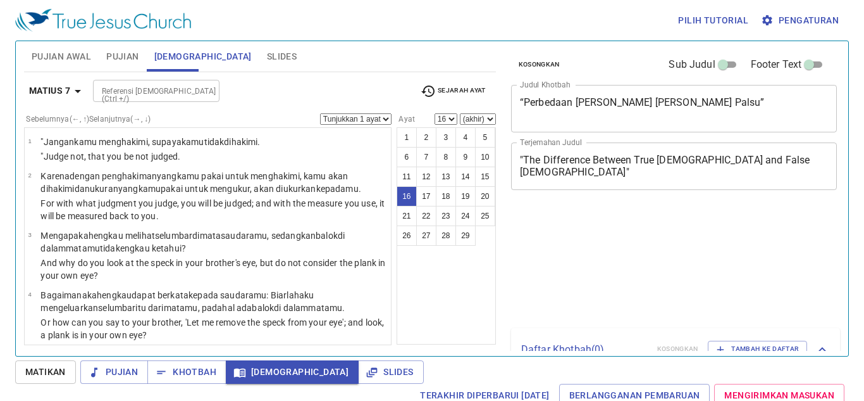
select select "16"
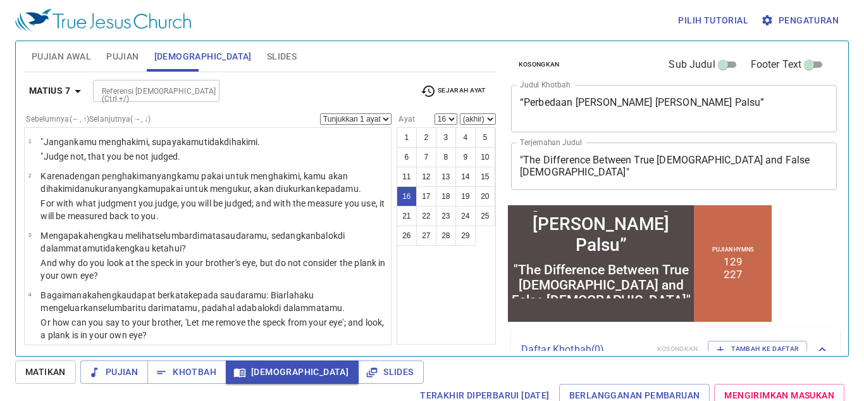
scroll to position [53, 0]
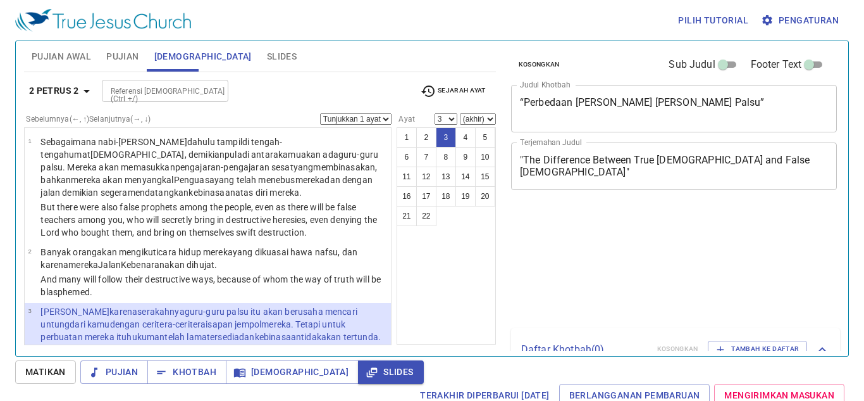
select select "3"
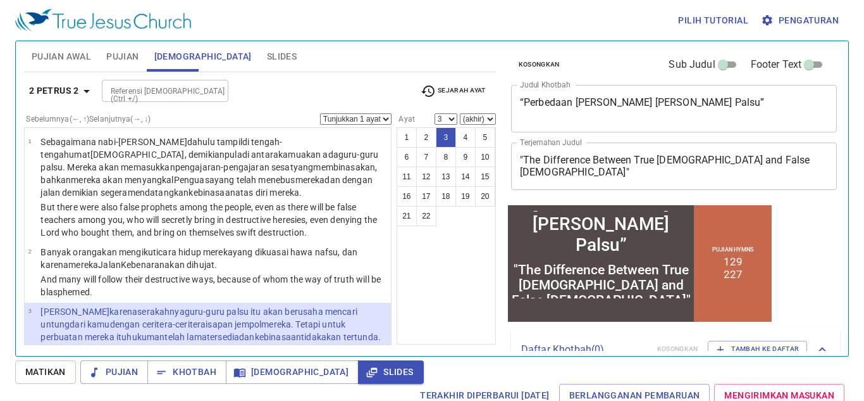
click at [126, 51] on span "Pujian" at bounding box center [122, 57] width 32 height 16
click at [124, 62] on span "Pujian" at bounding box center [122, 57] width 32 height 16
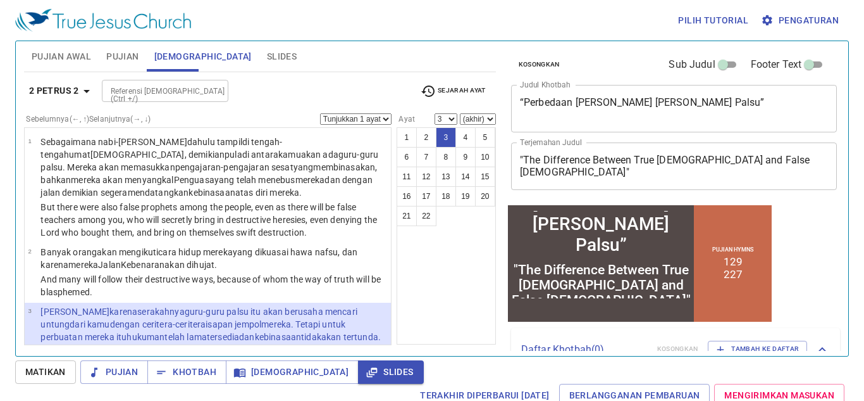
click at [124, 62] on span "Pujian" at bounding box center [122, 57] width 32 height 16
click at [124, 59] on span "Pujian" at bounding box center [122, 57] width 32 height 16
click at [124, 61] on span "Pujian" at bounding box center [122, 57] width 32 height 16
click at [119, 370] on span "Pujian" at bounding box center [113, 372] width 47 height 16
